Goal: Transaction & Acquisition: Purchase product/service

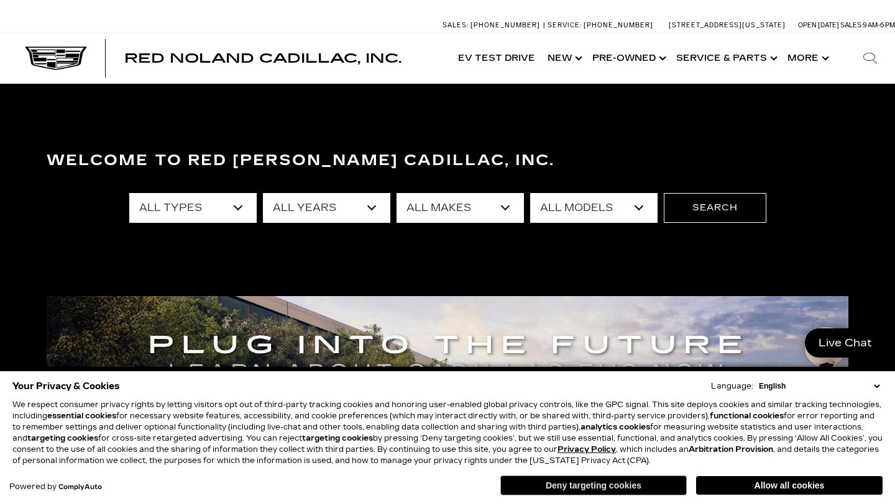
click at [555, 484] on button "Deny targeting cookies" at bounding box center [593, 486] width 186 height 20
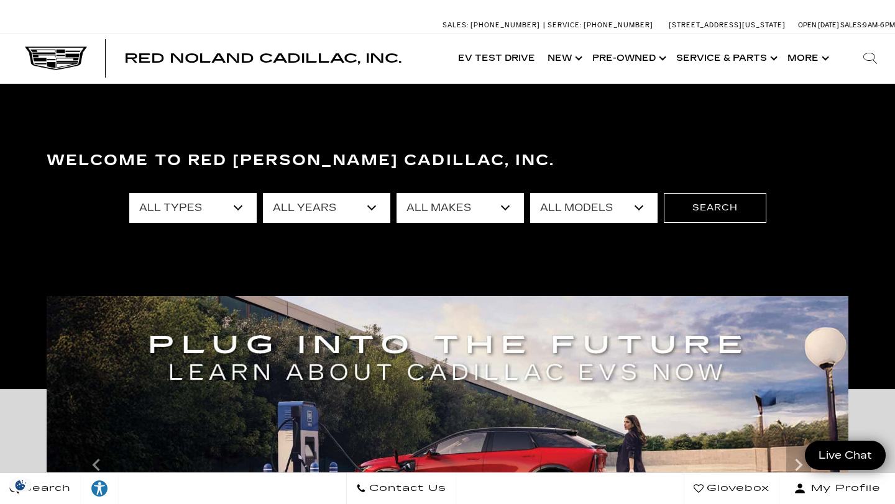
click at [237, 208] on select "All Types New Used Certified Used Demo" at bounding box center [192, 208] width 127 height 30
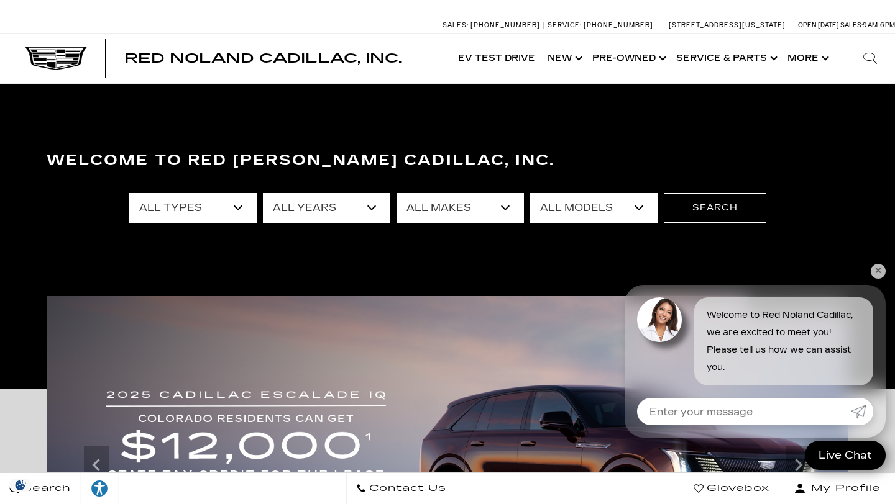
select select "New"
click at [129, 193] on select "All Types New Used Certified Used Demo" at bounding box center [192, 208] width 127 height 30
click at [371, 207] on select "All Years 2026 2025 2024" at bounding box center [326, 208] width 127 height 30
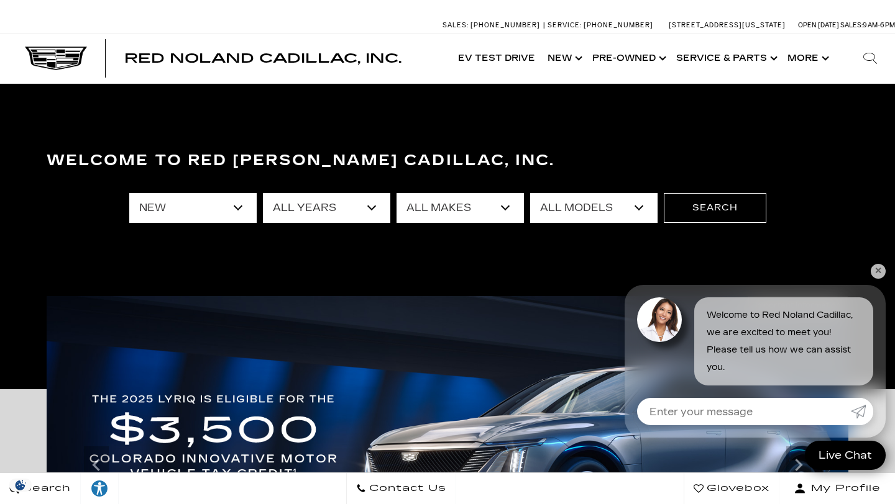
select select "2025"
click at [263, 193] on select "All Years 2026 2025 2024" at bounding box center [326, 208] width 127 height 30
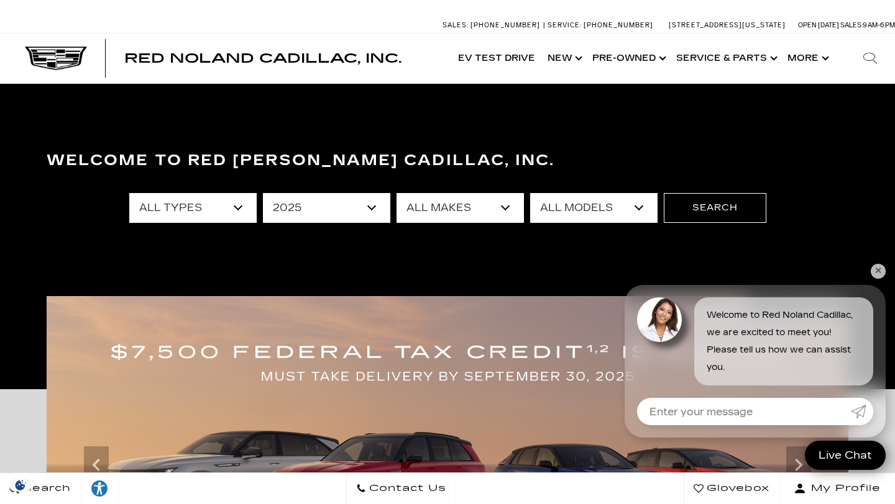
click at [504, 209] on select "All Makes Cadillac" at bounding box center [459, 208] width 127 height 30
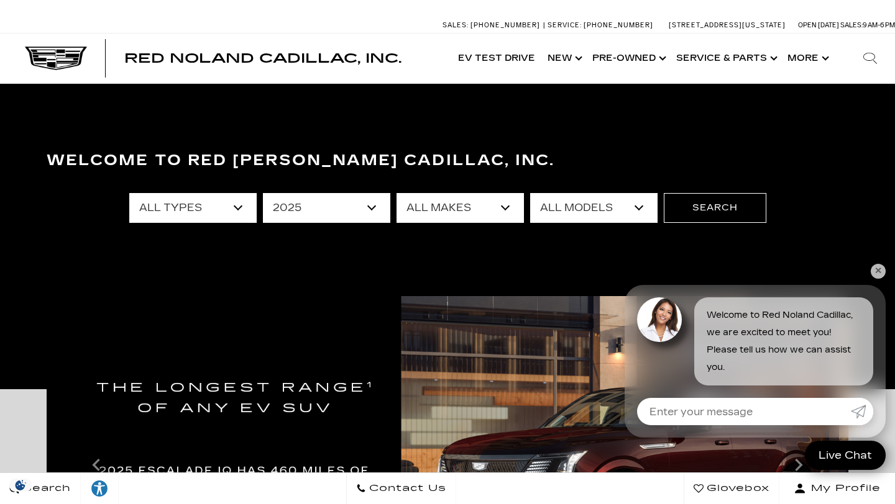
select select "Cadillac"
click at [396, 193] on select "All Makes Cadillac" at bounding box center [459, 208] width 127 height 30
click at [639, 206] on select "All Models CT4 Escalade Escalade ESV ESCALADE IQ LYRIQ OPTIQ XT5 XT6" at bounding box center [593, 208] width 127 height 30
select select "LYRIQ"
click at [530, 193] on select "All Models CT4 Escalade Escalade ESV ESCALADE IQ LYRIQ OPTIQ XT5 XT6" at bounding box center [593, 208] width 127 height 30
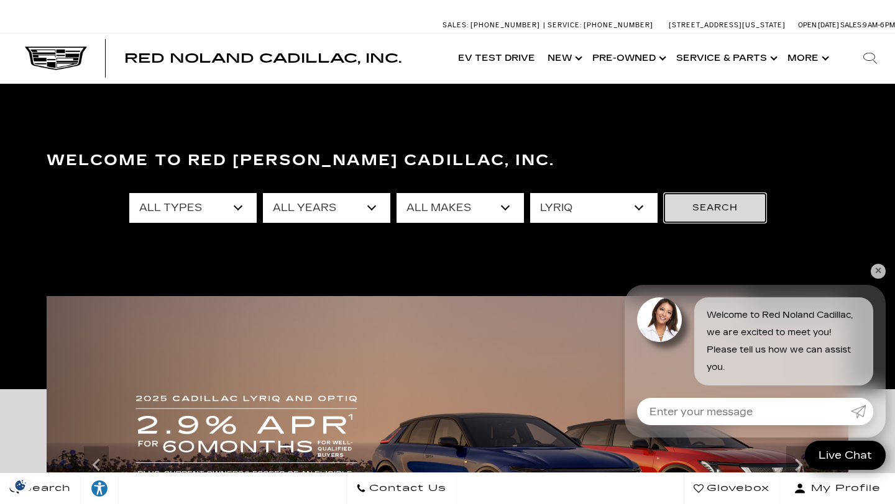
click at [710, 211] on button "Search" at bounding box center [715, 208] width 103 height 30
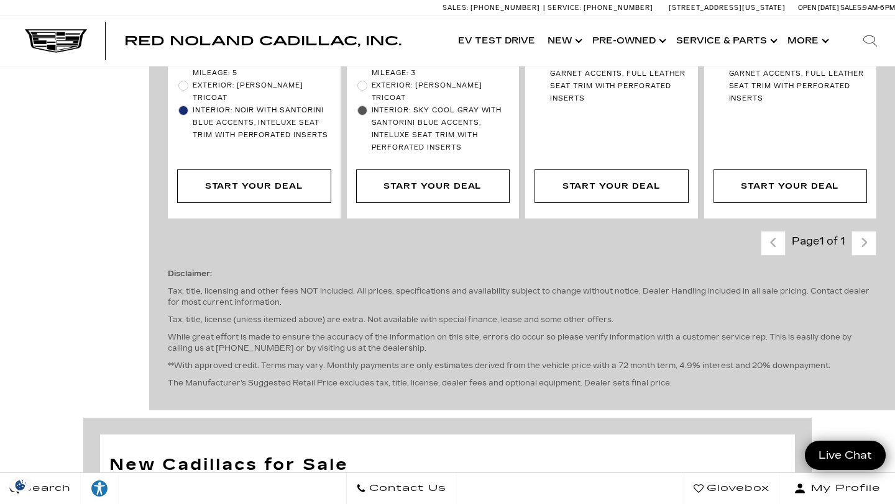
scroll to position [2101, 0]
